Goal: Task Accomplishment & Management: Use online tool/utility

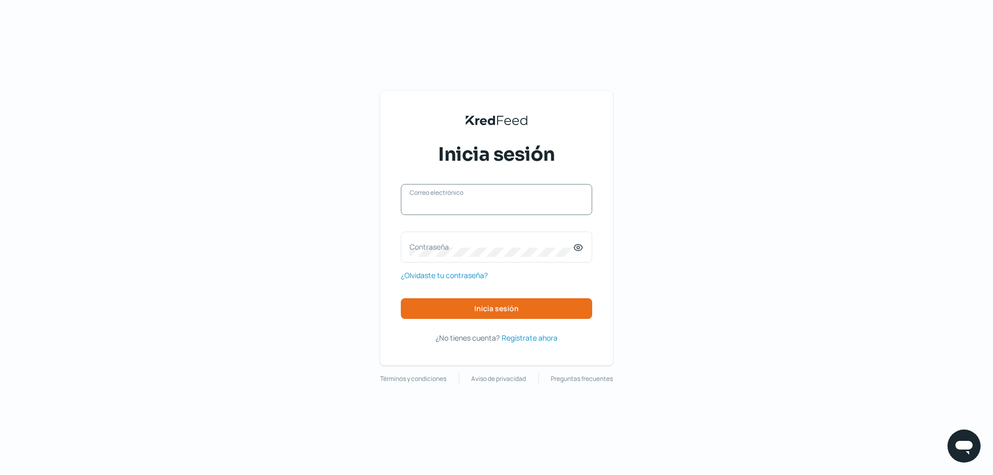
click at [520, 205] on input "Correo electrónico" at bounding box center [497, 204] width 174 height 9
paste input "[EMAIL_ADDRESS][DOMAIN_NAME]"
type input "[EMAIL_ADDRESS][DOMAIN_NAME]"
click at [512, 307] on span "Inicia sesión" at bounding box center [496, 308] width 44 height 7
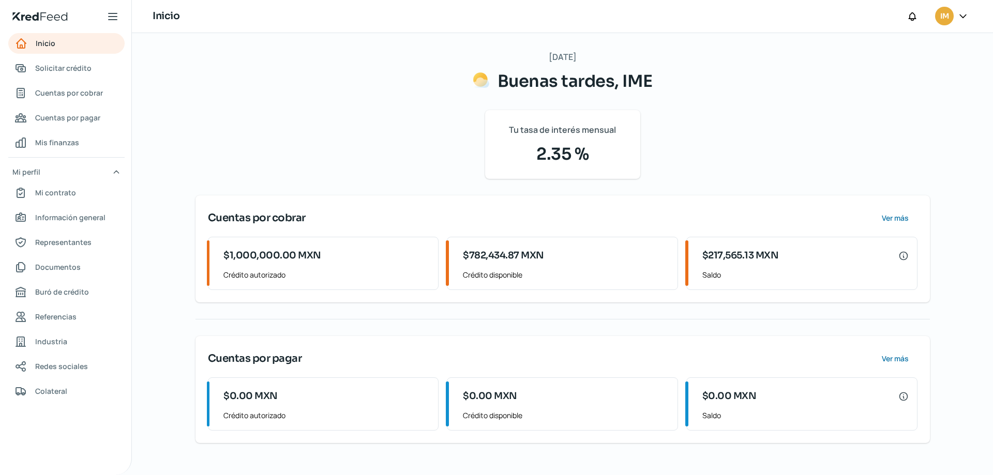
click at [770, 263] on span "$217,565.13 MXN" at bounding box center [740, 256] width 77 height 14
click at [899, 218] on span "Ver más" at bounding box center [894, 218] width 27 height 7
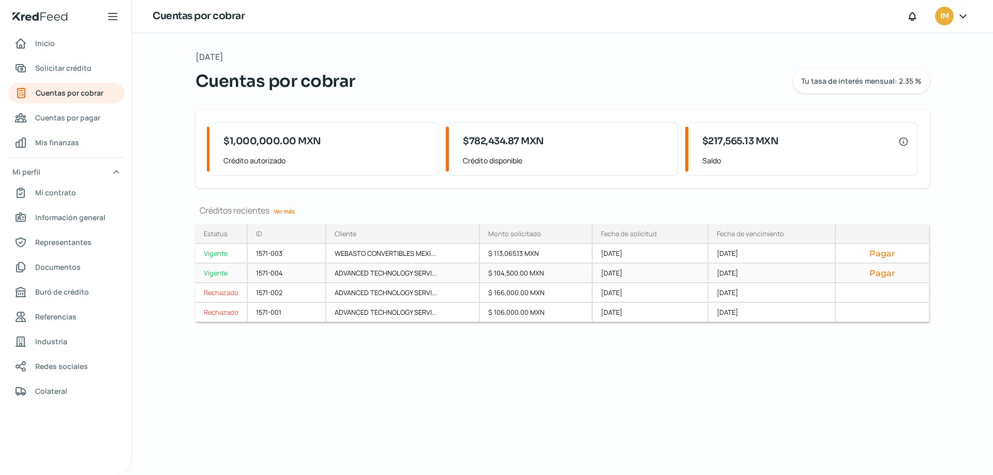
click at [516, 272] on div "$ 104,500.00 MXN" at bounding box center [536, 274] width 113 height 20
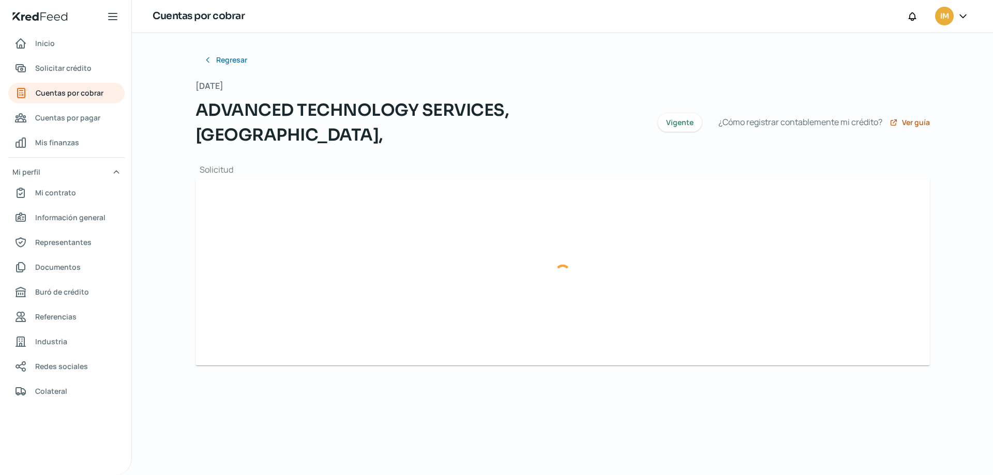
type input "IMC1907249E2_FACTURA_CFDi-C10203_ATS0512146I9.xml"
type input "IMC1907249E2_FACTURA_CFDi-C10203_ATS0512146I9.pdf"
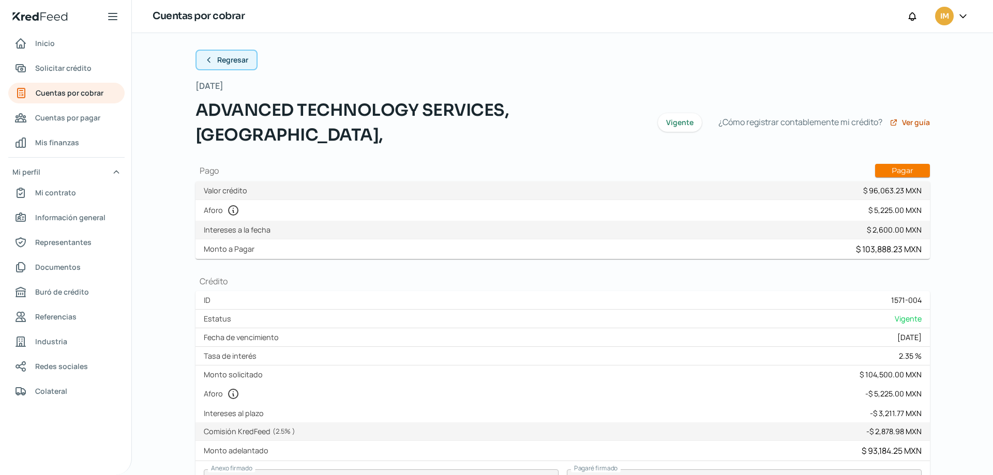
click at [213, 57] on button "Regresar" at bounding box center [226, 60] width 62 height 21
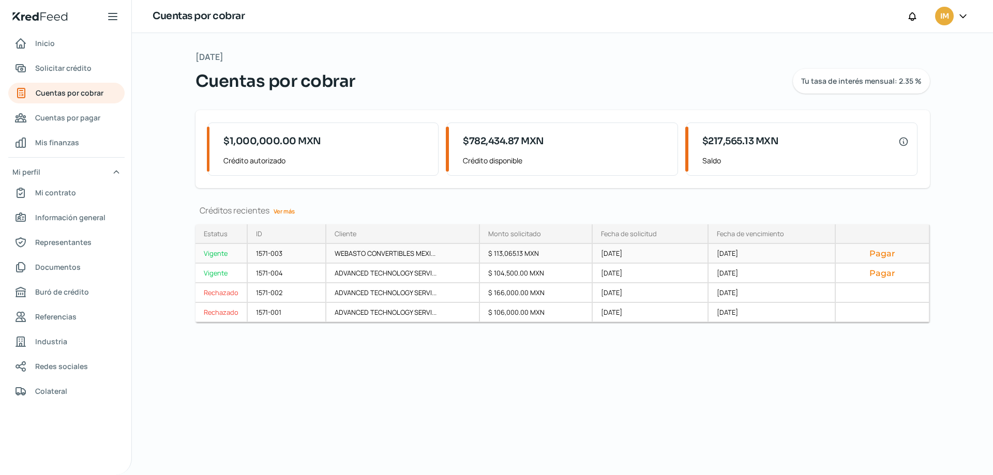
click at [891, 253] on button "Pagar" at bounding box center [882, 253] width 77 height 10
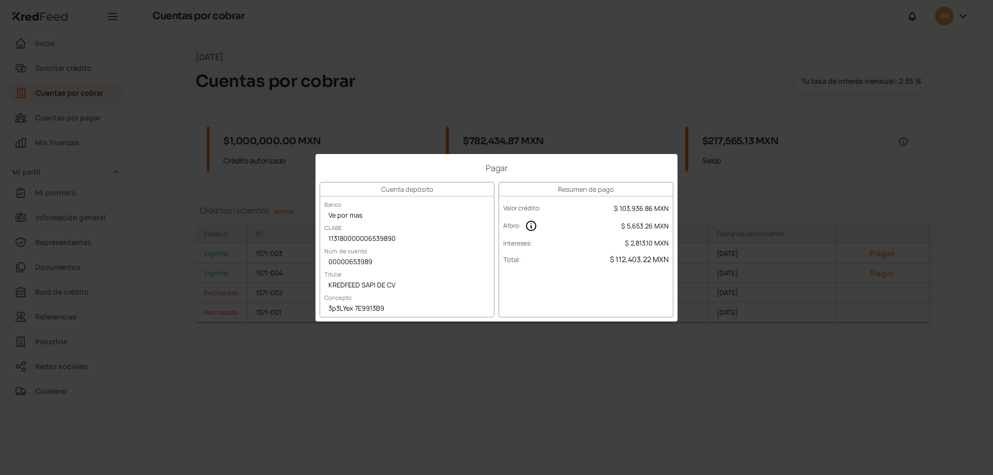
click at [694, 117] on div "Pagar Cuenta depósito Banco Ve por mas CLABE 113180000006539890 Núm. de cuenta …" at bounding box center [496, 237] width 993 height 475
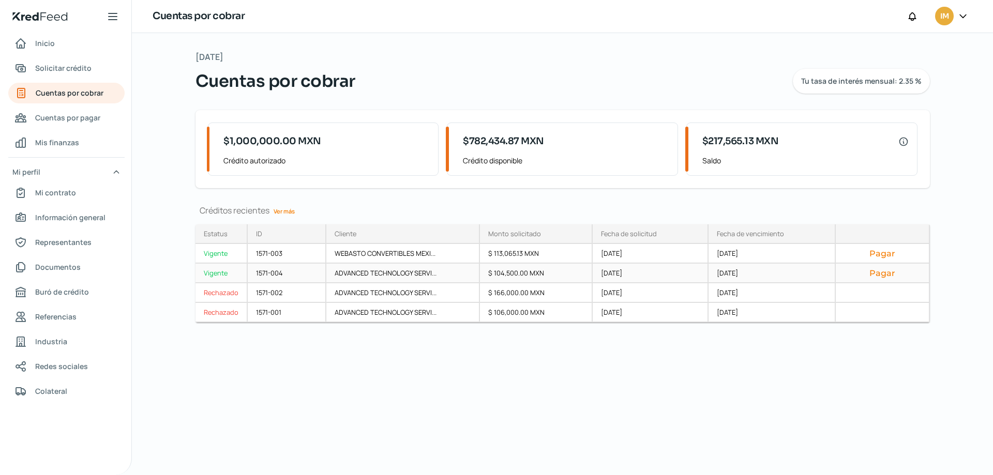
click at [899, 271] on button "Pagar" at bounding box center [882, 273] width 77 height 10
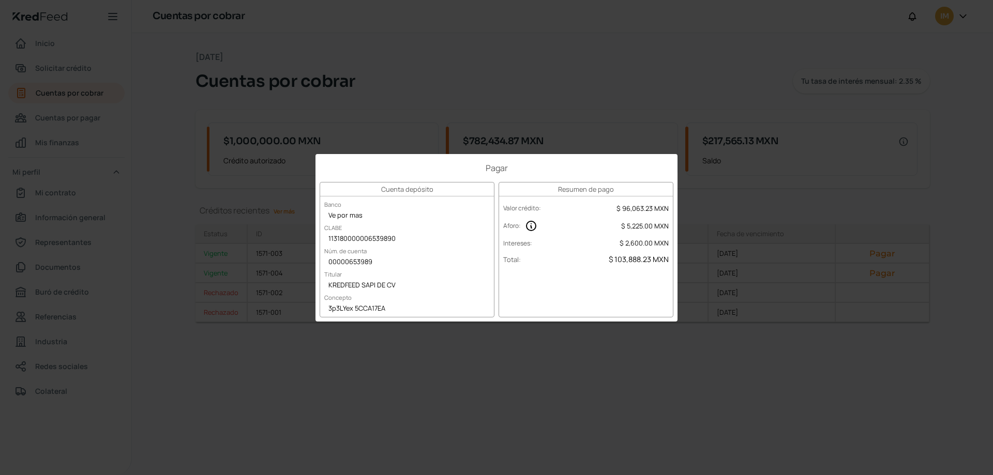
click at [494, 93] on div "Pagar Cuenta depósito Banco Ve por mas CLABE 113180000006539890 Núm. de cuenta …" at bounding box center [496, 237] width 993 height 475
